Goal: Task Accomplishment & Management: Manage account settings

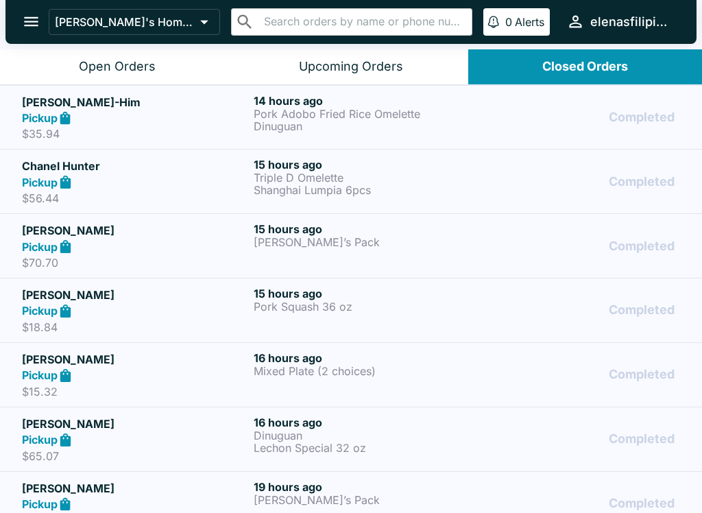
scroll to position [4021, 0]
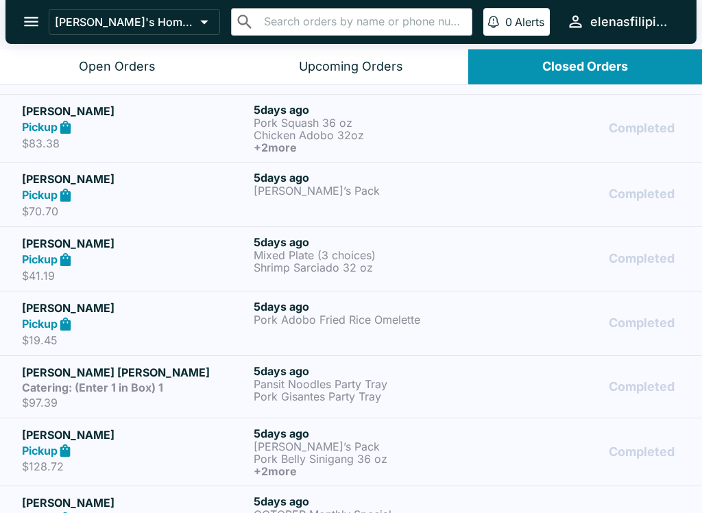
click at [26, 12] on button "open drawer" at bounding box center [31, 21] width 35 height 35
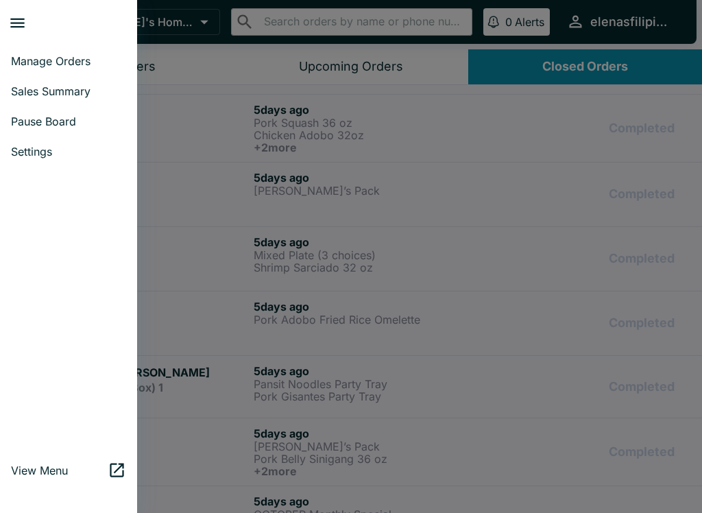
click at [28, 59] on span "Manage Orders" at bounding box center [68, 61] width 115 height 14
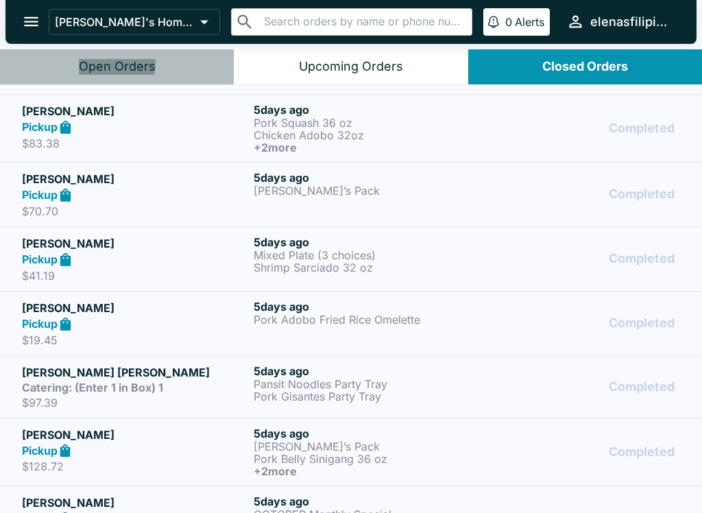
click at [102, 63] on div "Open Orders" at bounding box center [117, 67] width 77 height 16
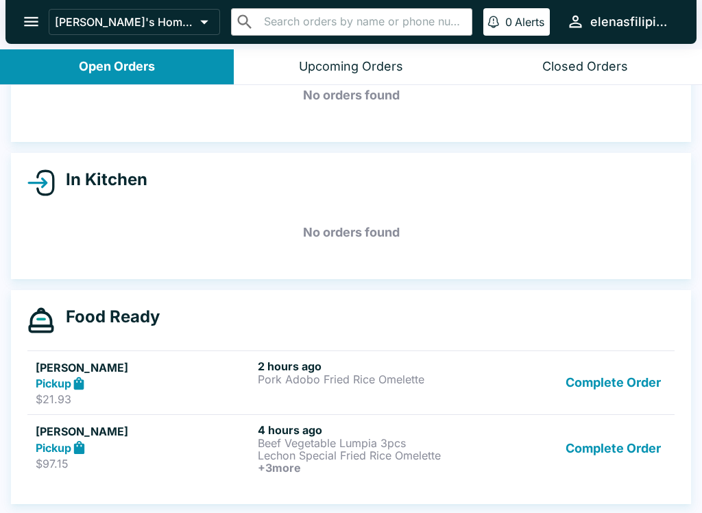
click at [634, 452] on button "Complete Order" at bounding box center [613, 448] width 106 height 51
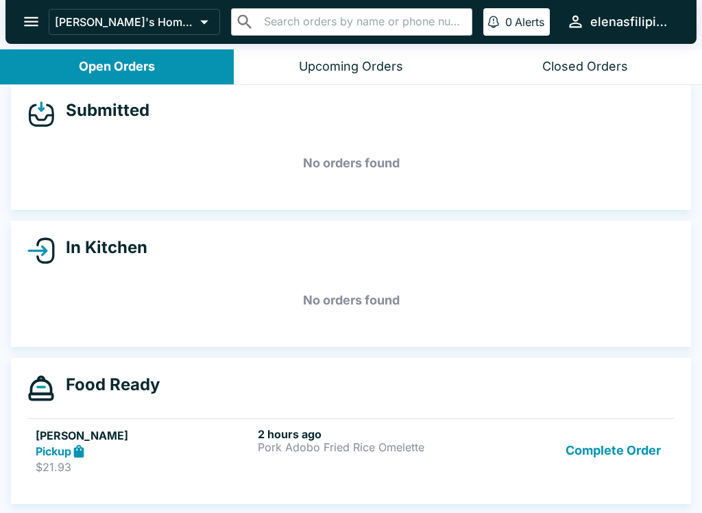
scroll to position [12, 0]
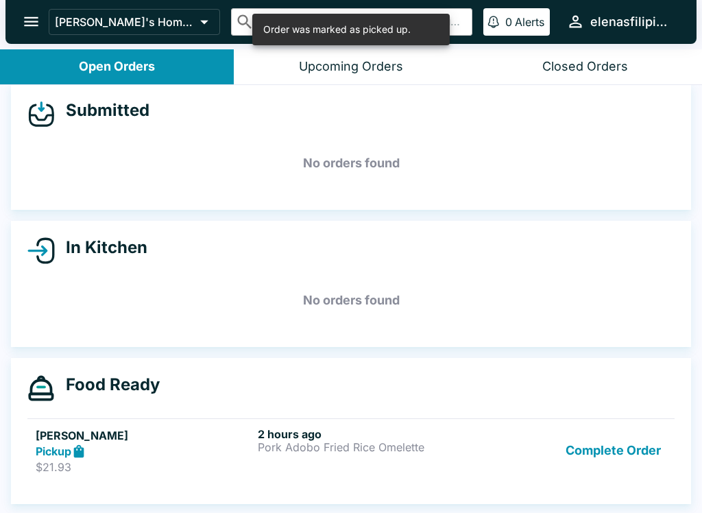
click at [613, 465] on button "Complete Order" at bounding box center [613, 450] width 106 height 47
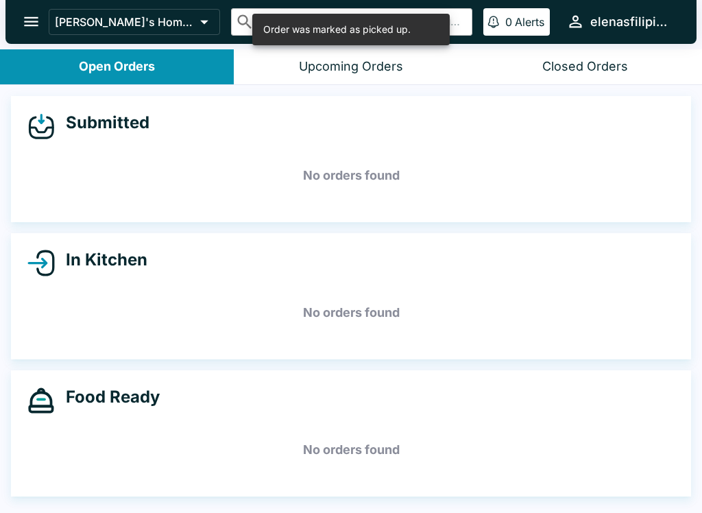
scroll to position [0, 0]
click at [16, 12] on button "open drawer" at bounding box center [31, 21] width 35 height 35
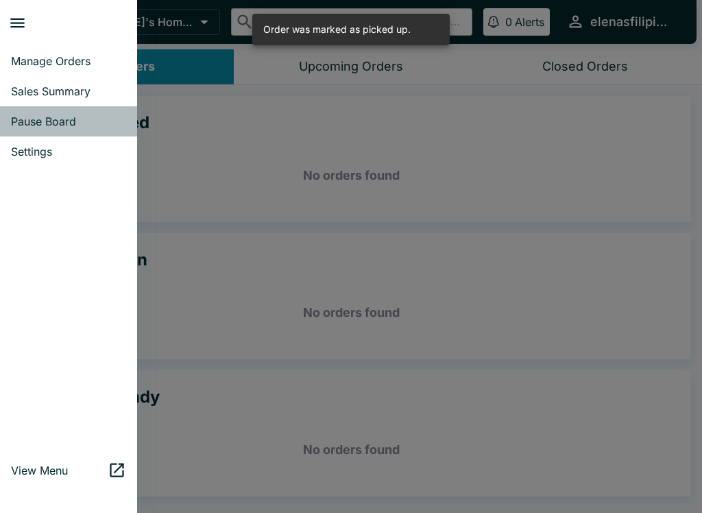
click at [70, 121] on span "Pause Board" at bounding box center [68, 121] width 115 height 14
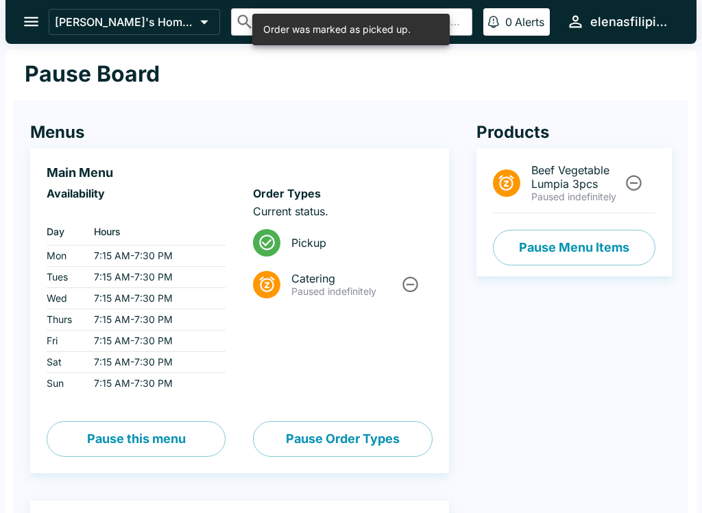
click at [634, 187] on icon "Unpause" at bounding box center [633, 182] width 18 height 18
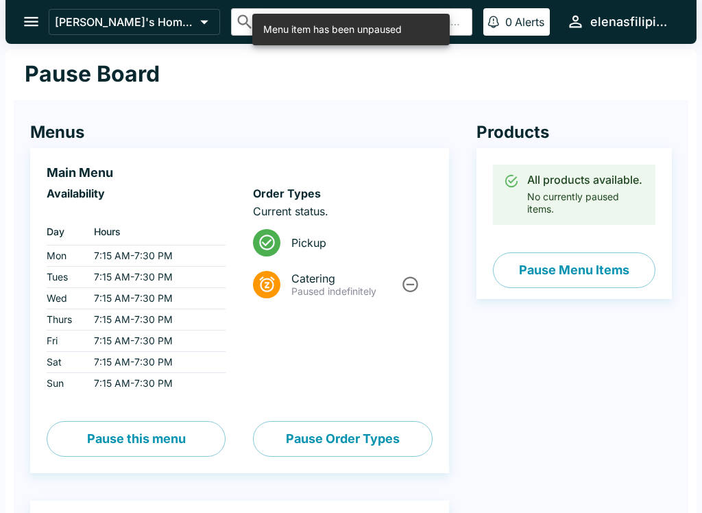
click at [18, 21] on button "open drawer" at bounding box center [31, 21] width 35 height 35
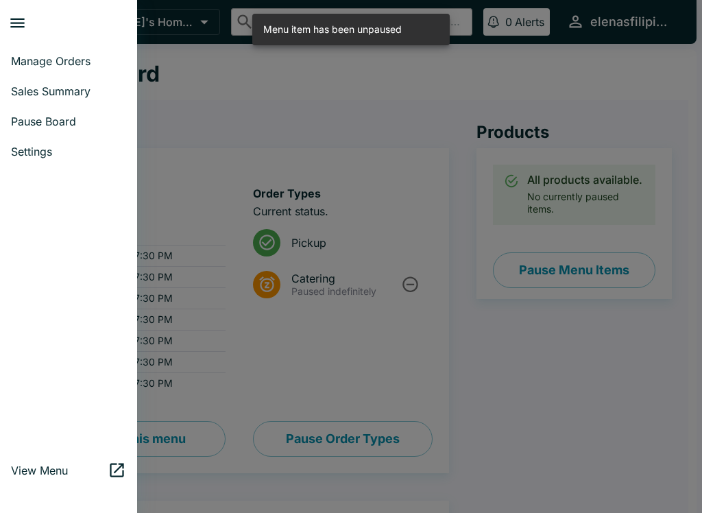
click at [23, 62] on span "Manage Orders" at bounding box center [68, 61] width 115 height 14
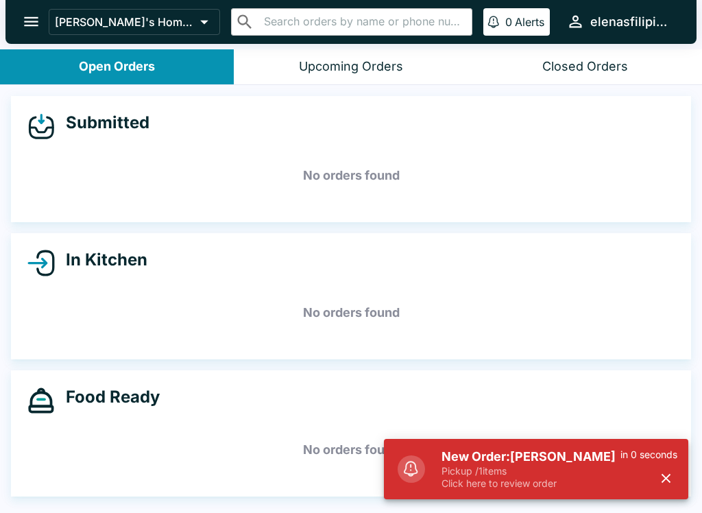
click at [545, 467] on p "Pickup / 1 items" at bounding box center [530, 471] width 179 height 12
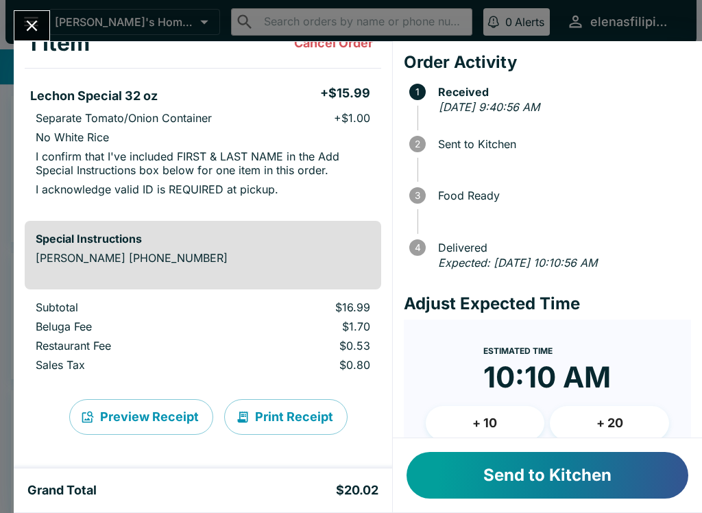
scroll to position [92, 0]
click at [482, 508] on div "Send to Kitchen" at bounding box center [547, 475] width 309 height 74
click at [512, 475] on button "Send to Kitchen" at bounding box center [547, 475] width 282 height 47
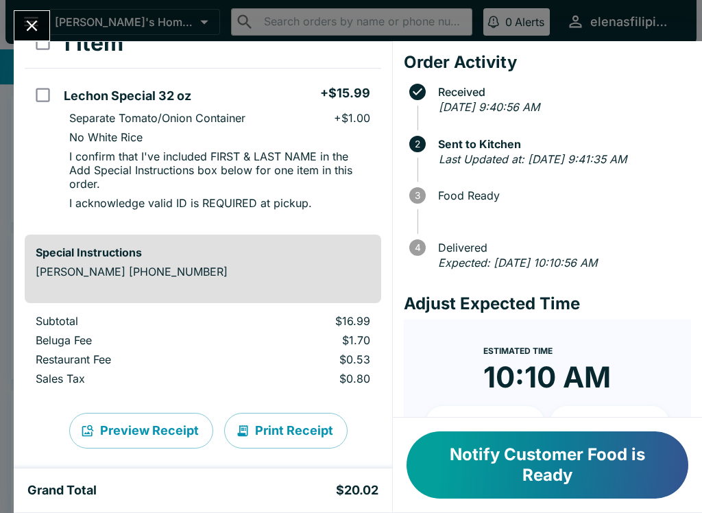
click at [471, 469] on button "Notify Customer Food is Ready" at bounding box center [547, 464] width 282 height 67
